Goal: Task Accomplishment & Management: Manage account settings

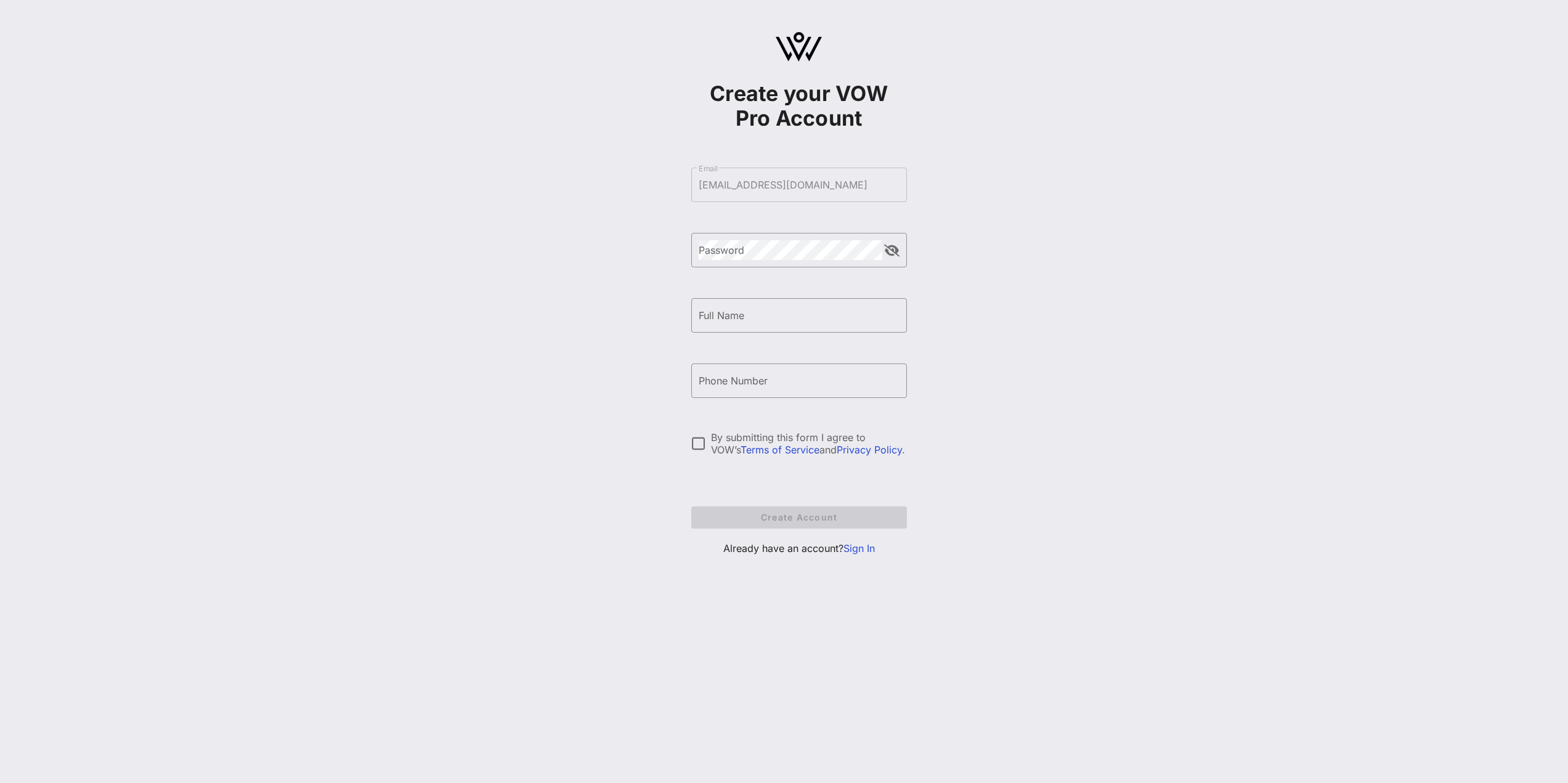
click at [851, 545] on link "Sign In" at bounding box center [859, 548] width 31 height 12
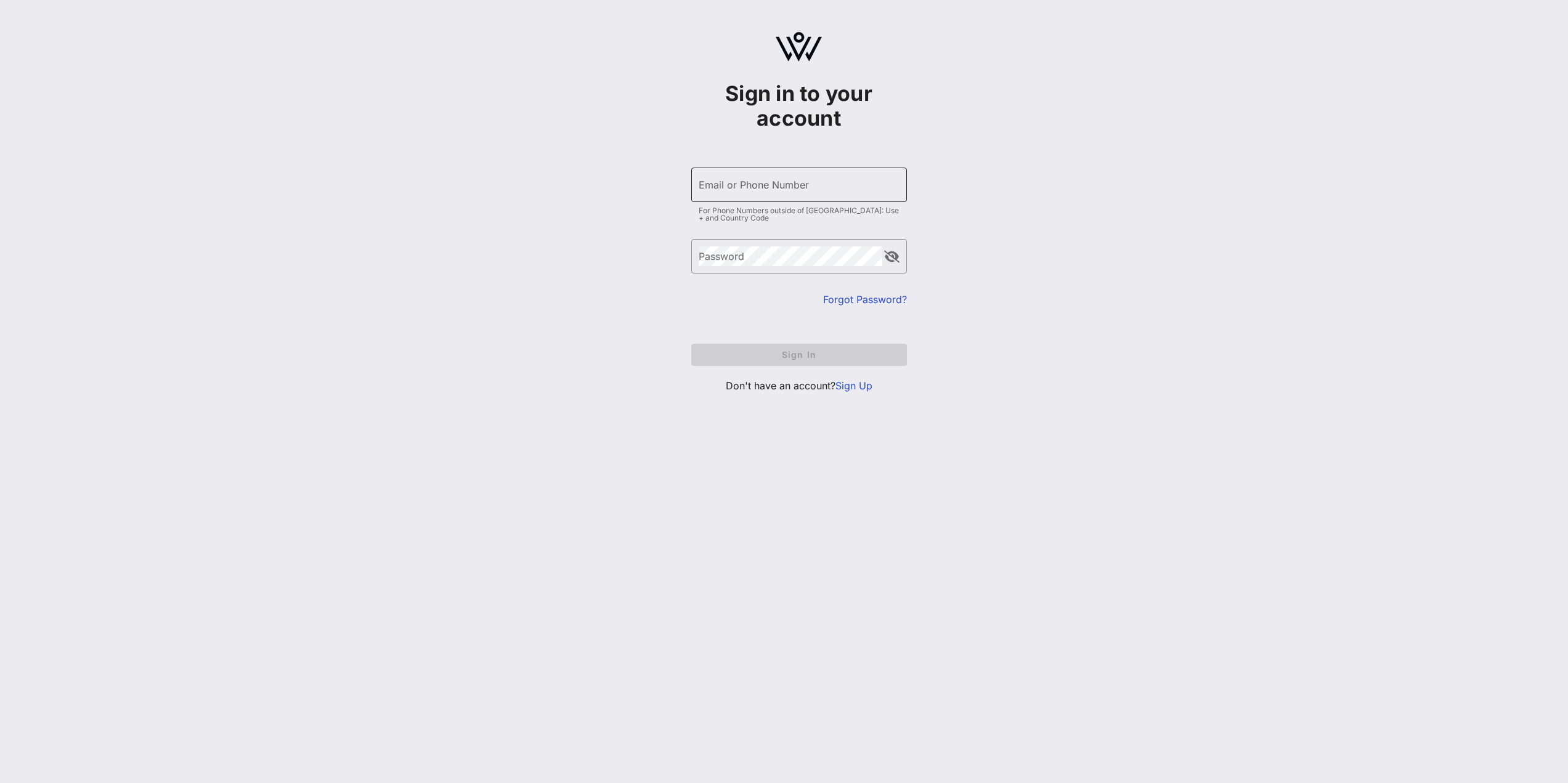
click at [757, 190] on input "Email or Phone Number" at bounding box center [798, 184] width 201 height 19
type input "[PHONE_NUMBER]"
click at [891, 255] on button "append icon" at bounding box center [892, 256] width 16 height 12
click at [772, 363] on button "Sign In" at bounding box center [798, 355] width 215 height 22
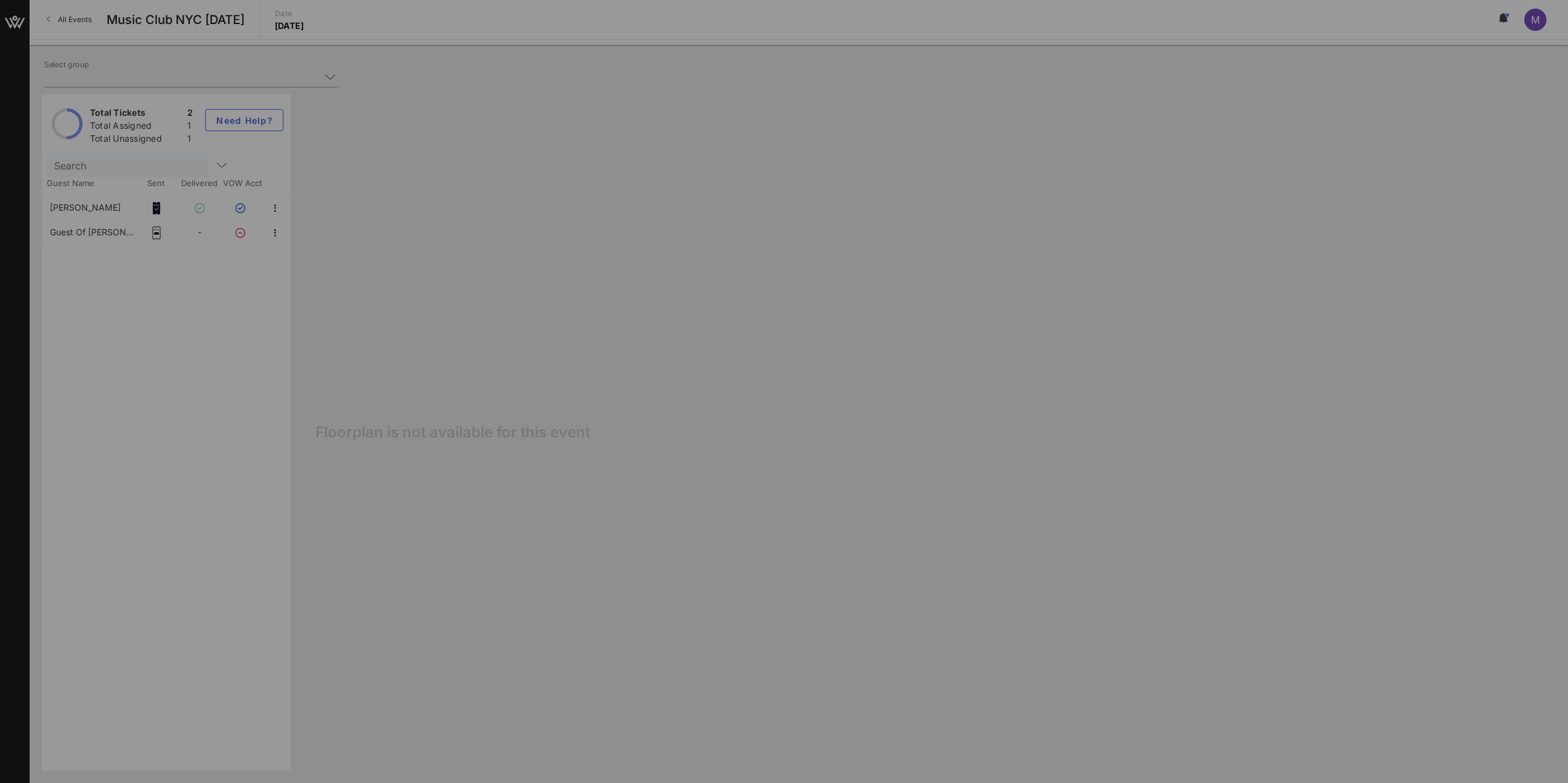
type input "[PERSON_NAME] (EventFluence) [[PERSON_NAME], [EMAIL_ADDRESS][DOMAIN_NAME]]"
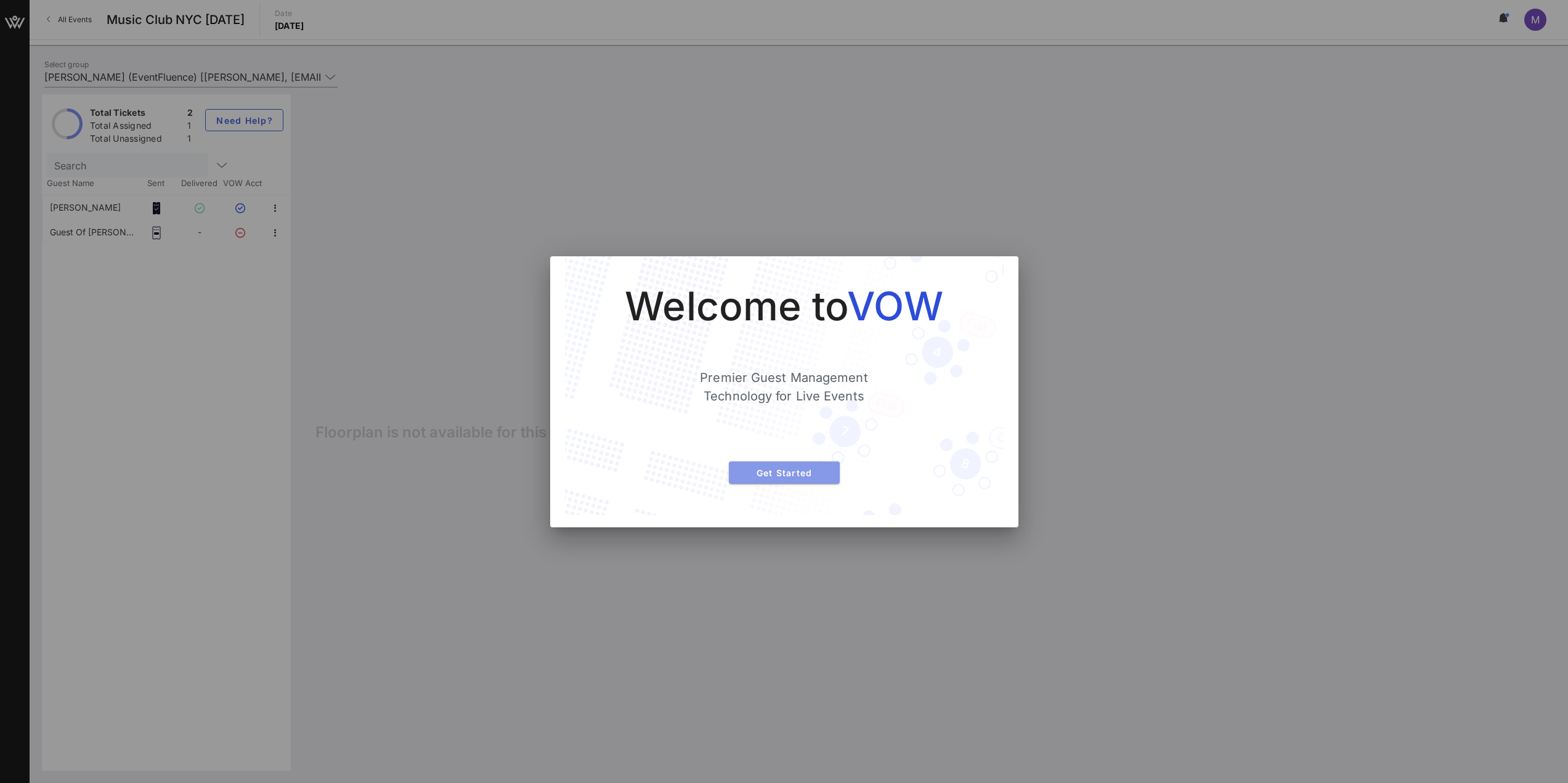
click at [830, 471] on button "Get Started" at bounding box center [784, 472] width 111 height 22
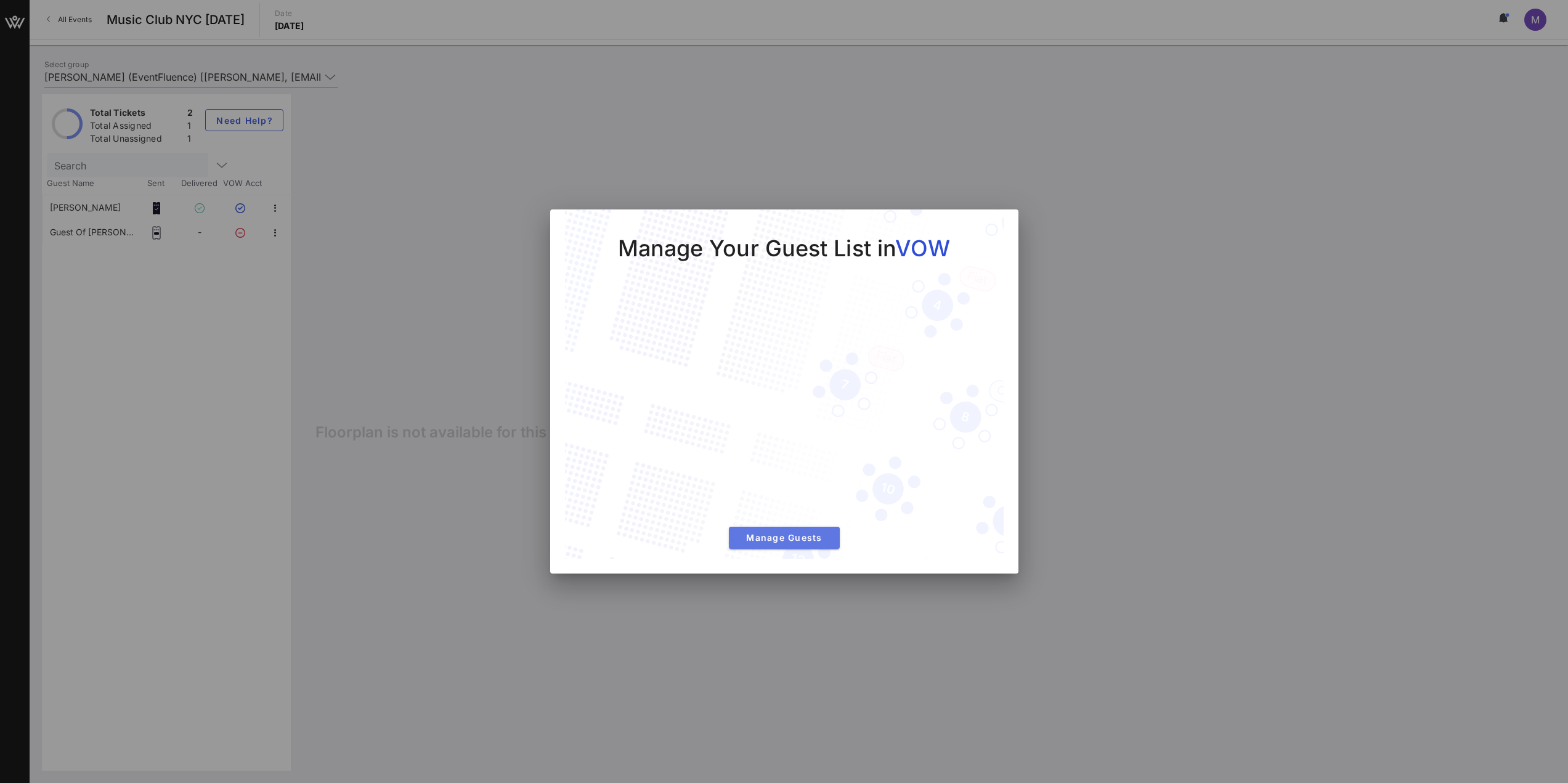
click at [796, 541] on span "Manage Guests" at bounding box center [784, 537] width 91 height 10
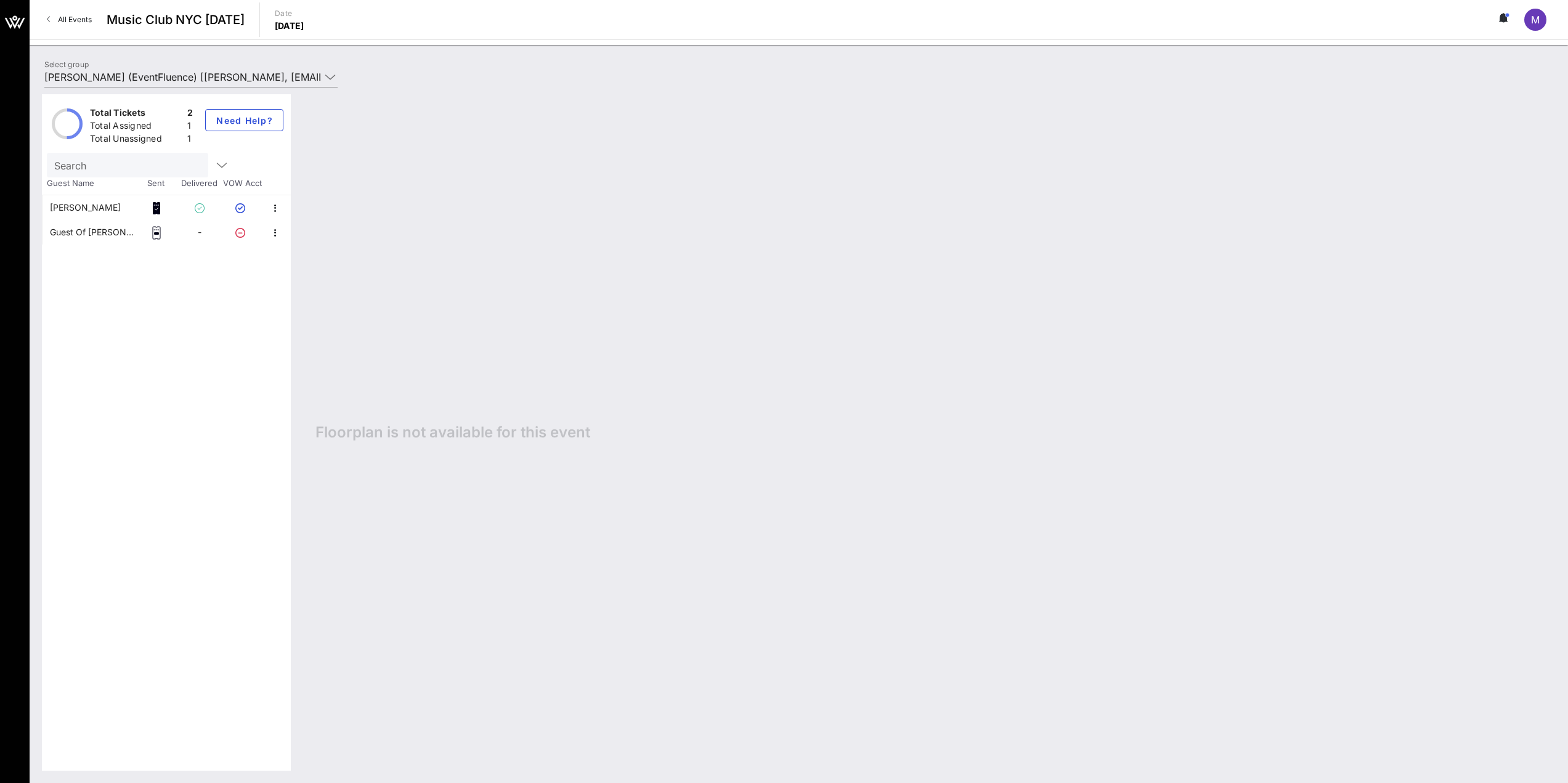
click at [107, 234] on div "Guest Of [PERSON_NAME]" at bounding box center [92, 232] width 85 height 25
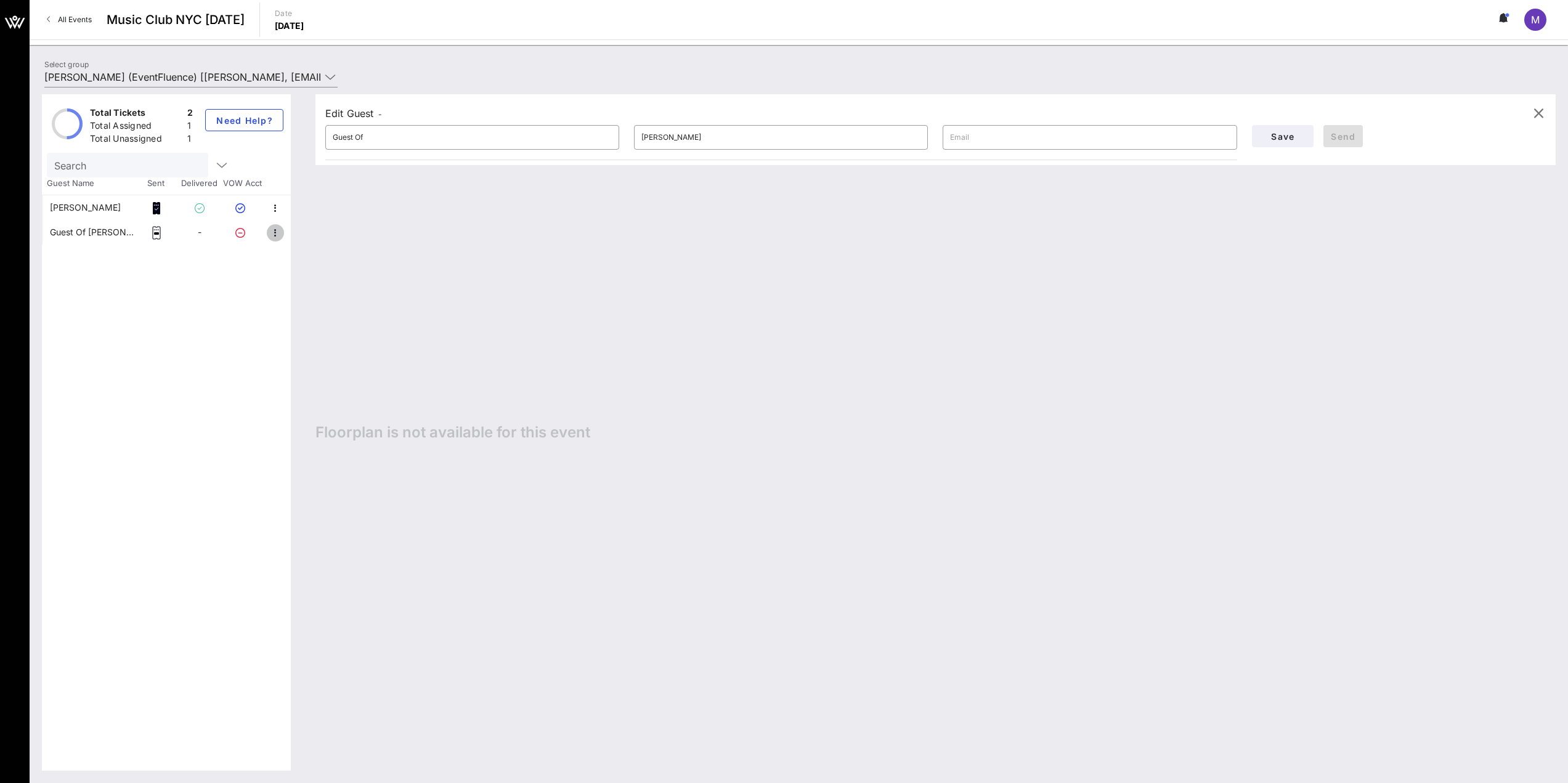
click at [276, 230] on icon "button" at bounding box center [275, 233] width 15 height 15
click at [304, 232] on div "Edit" at bounding box center [320, 237] width 52 height 10
click at [273, 231] on icon "button" at bounding box center [275, 233] width 15 height 15
click at [446, 273] on div "Edit Guest - ​ Guest Of ​ [PERSON_NAME] ​ Save Send Floorplan is not available …" at bounding box center [929, 433] width 1252 height 677
click at [1030, 132] on input "text" at bounding box center [1089, 137] width 279 height 19
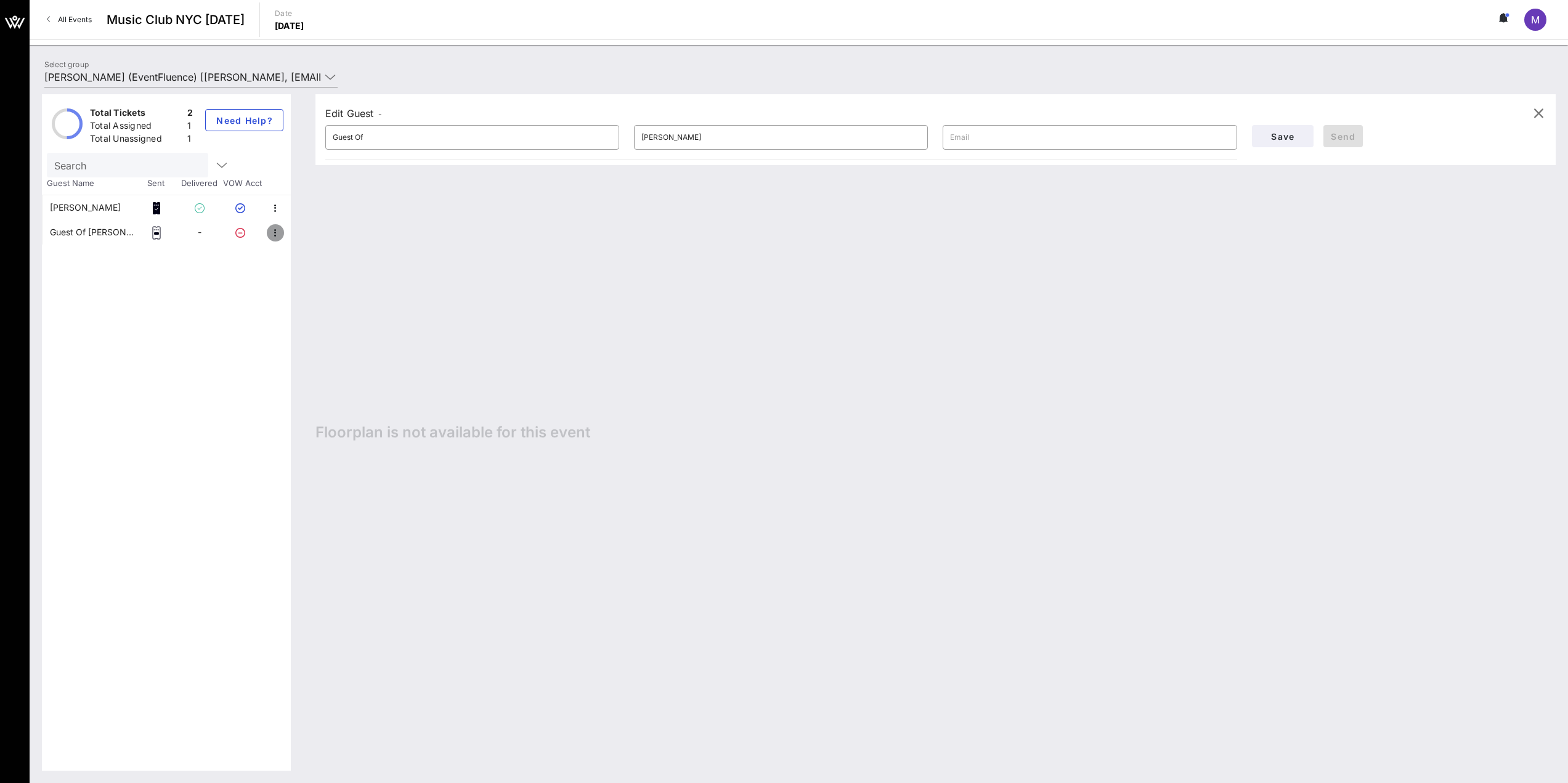
click at [278, 232] on icon "button" at bounding box center [275, 233] width 15 height 15
click at [235, 269] on div "Total Tickets 2 Total Assigned 1 Total Unassigned 1 Need Help? Search Guest Nam…" at bounding box center [165, 433] width 249 height 677
click at [275, 209] on icon "button" at bounding box center [275, 208] width 15 height 15
click at [180, 288] on div "Total Tickets 2 Total Assigned 1 Total Unassigned 1 Need Help? Search Guest Nam…" at bounding box center [165, 433] width 249 height 677
click at [261, 121] on span "Need Help?" at bounding box center [244, 120] width 57 height 10
